Goal: Task Accomplishment & Management: Use online tool/utility

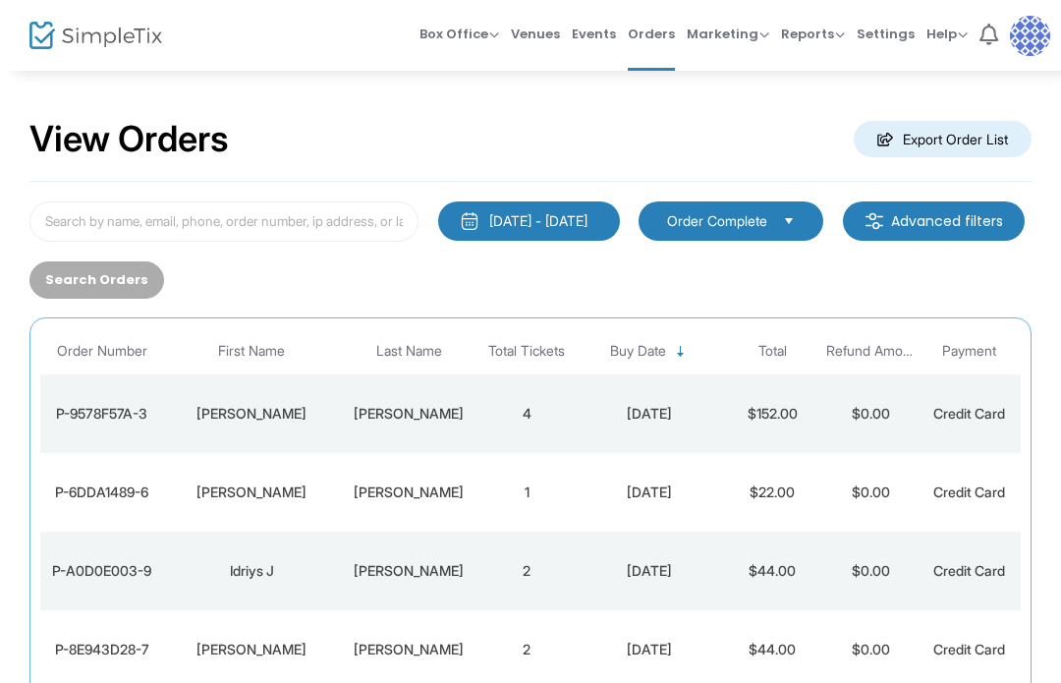
click at [1019, 256] on div "8/20/2025 - 9/19/2025 Last 30 Days Today Yesterday This week This Month Last Mo…" at bounding box center [530, 249] width 1021 height 97
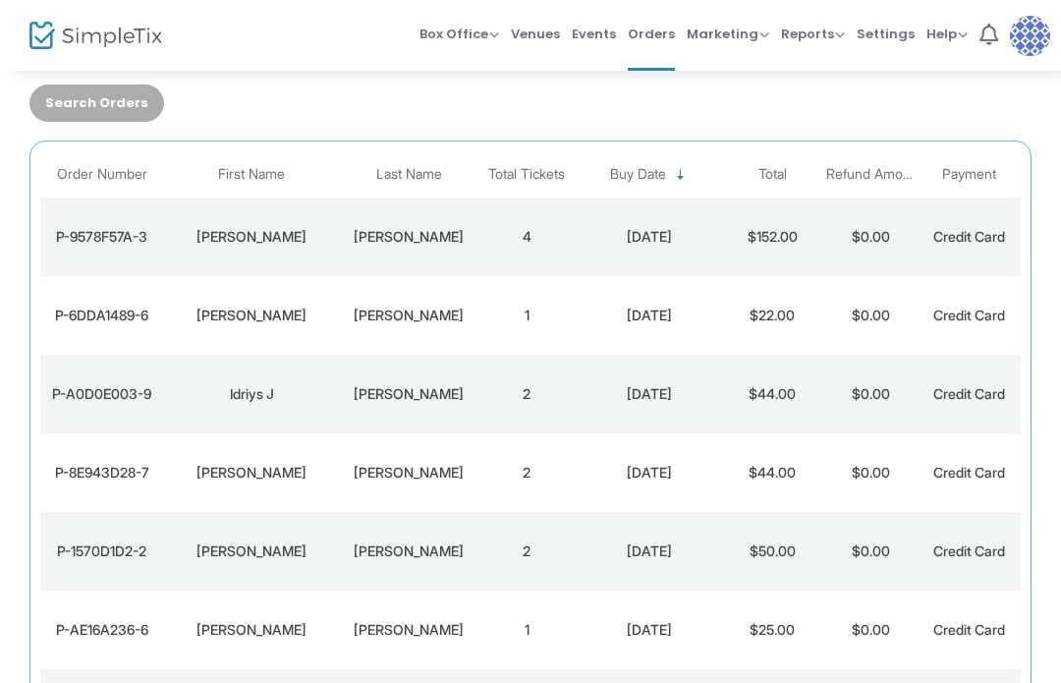
scroll to position [174, 0]
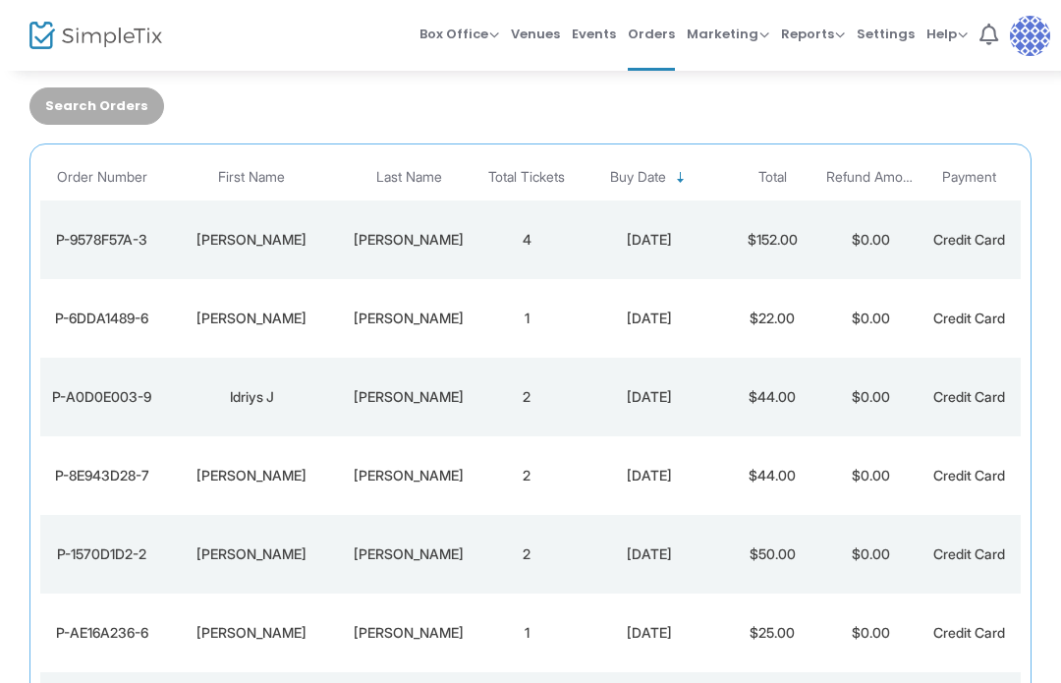
click at [638, 245] on div "9/19/2025" at bounding box center [648, 240] width 137 height 20
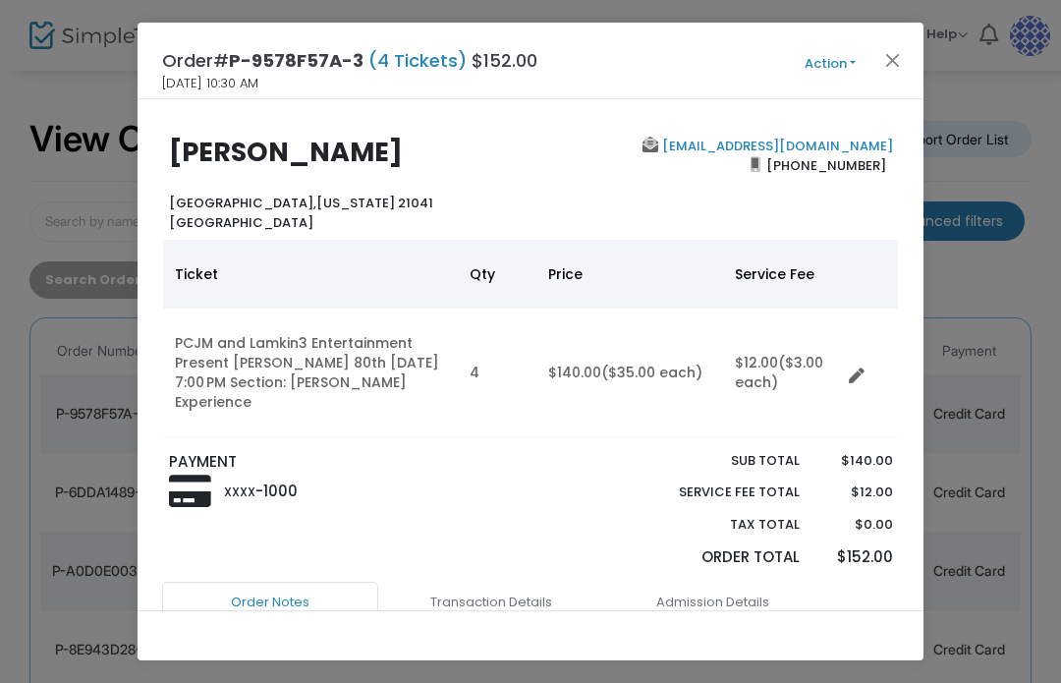
scroll to position [0, 0]
click at [852, 72] on button "Action" at bounding box center [830, 64] width 118 height 22
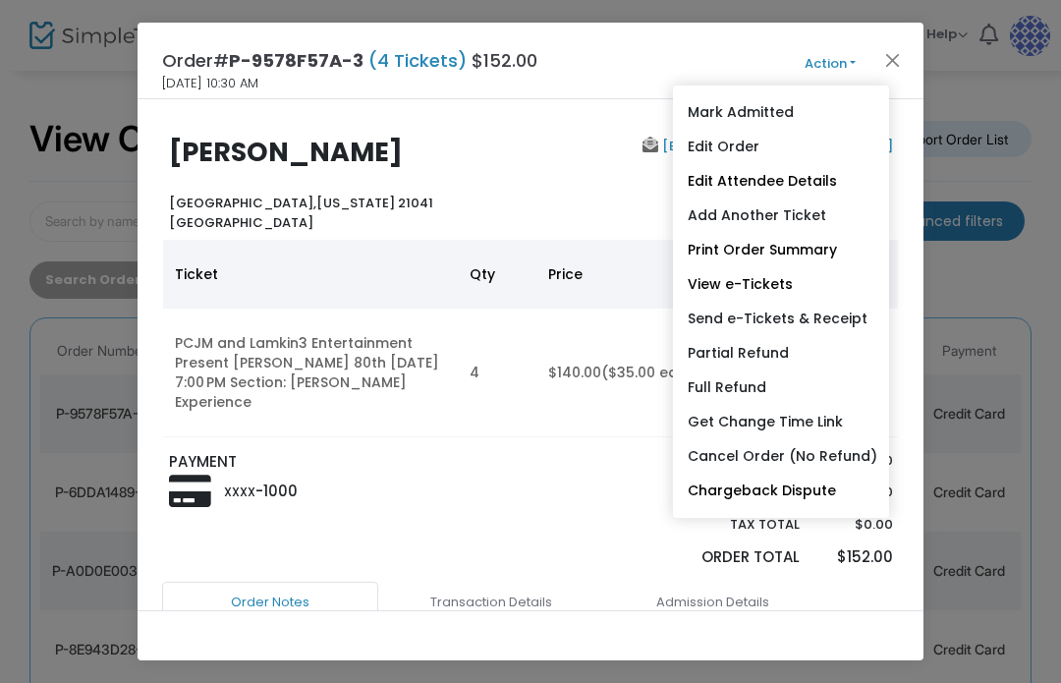
click at [841, 323] on link "Send e-Tickets & Receipt" at bounding box center [781, 318] width 216 height 34
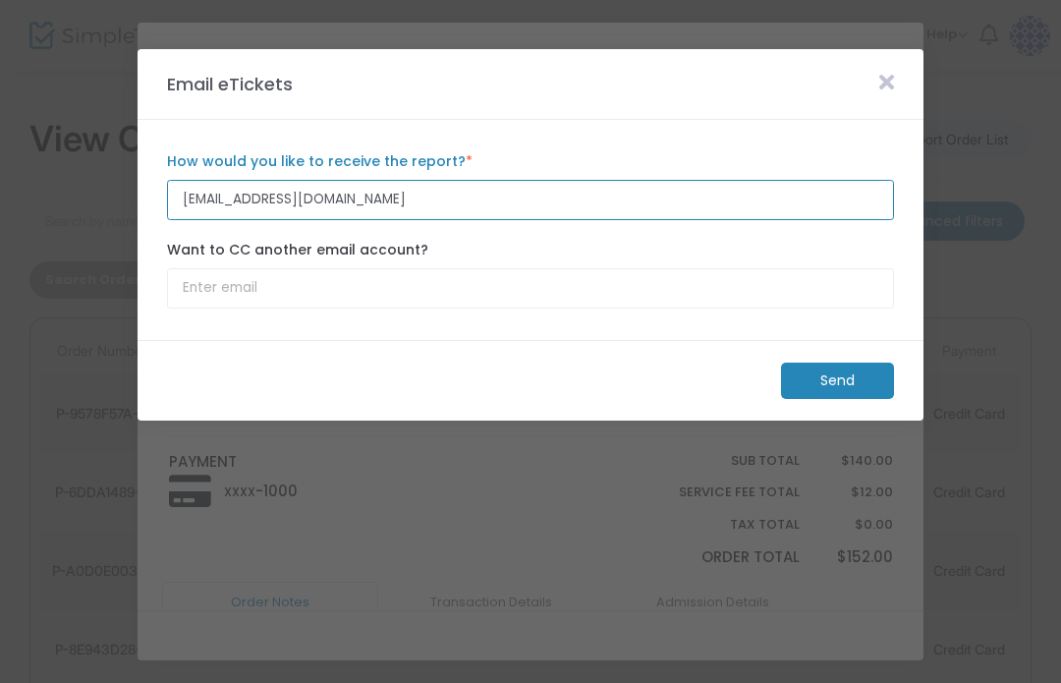
click at [241, 199] on input "ksds2023@gmail.com" at bounding box center [530, 200] width 727 height 40
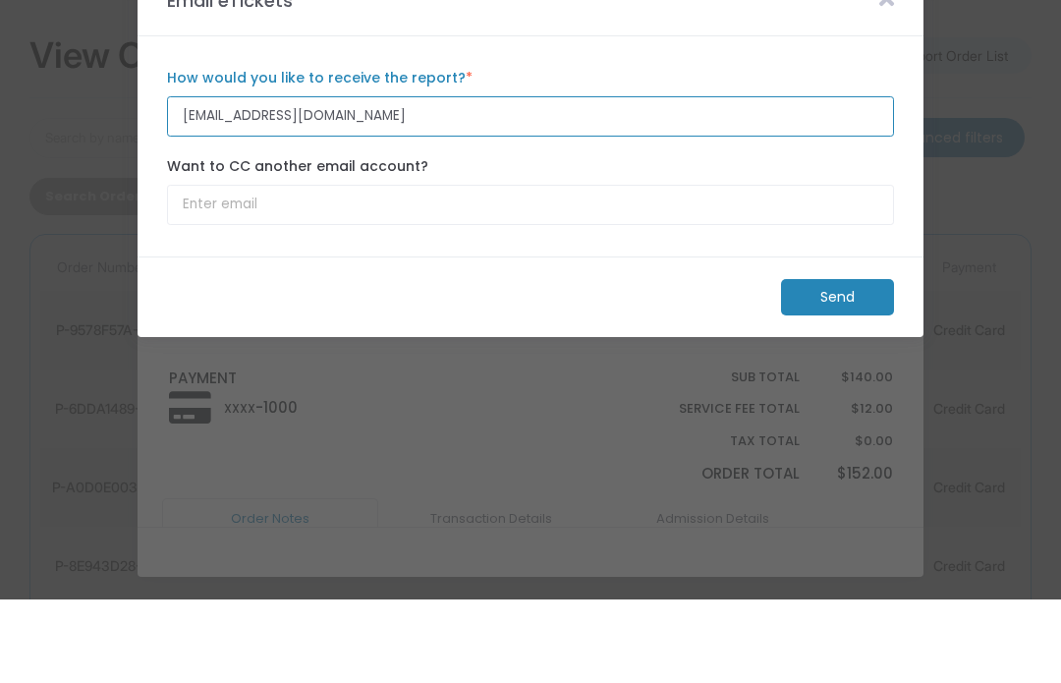
click at [259, 180] on input "iambush@gmail.com" at bounding box center [530, 200] width 727 height 40
click at [283, 180] on input "iambush@gmail.com" at bounding box center [530, 200] width 727 height 40
type input "iambush@concentrance.com"
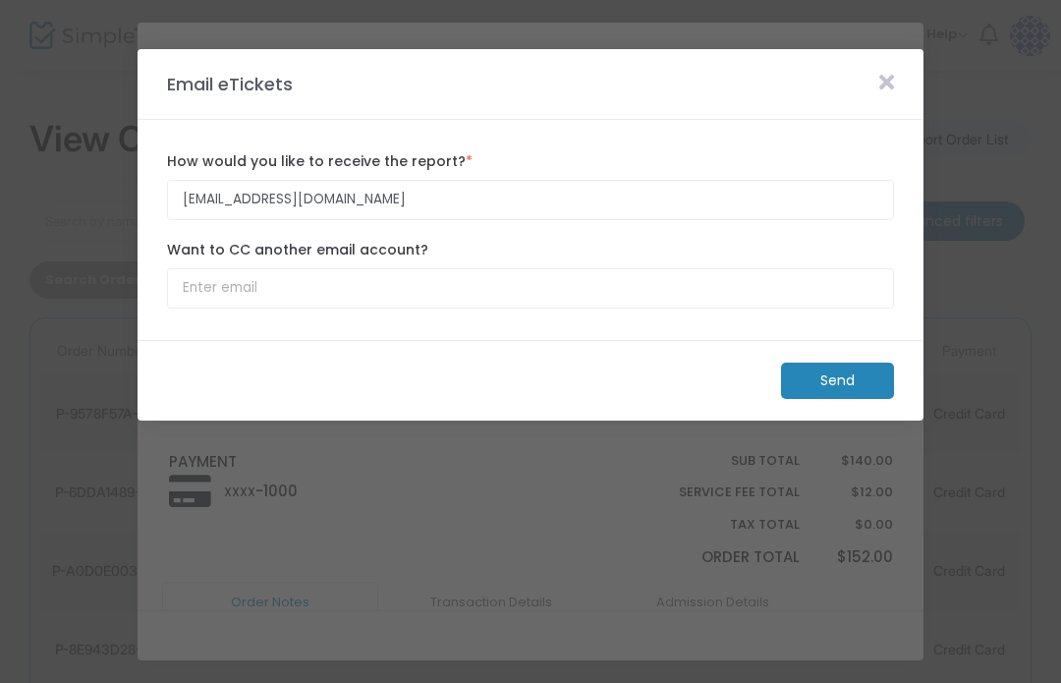
click at [846, 399] on m-button "Send" at bounding box center [837, 380] width 113 height 36
